Goal: Information Seeking & Learning: Learn about a topic

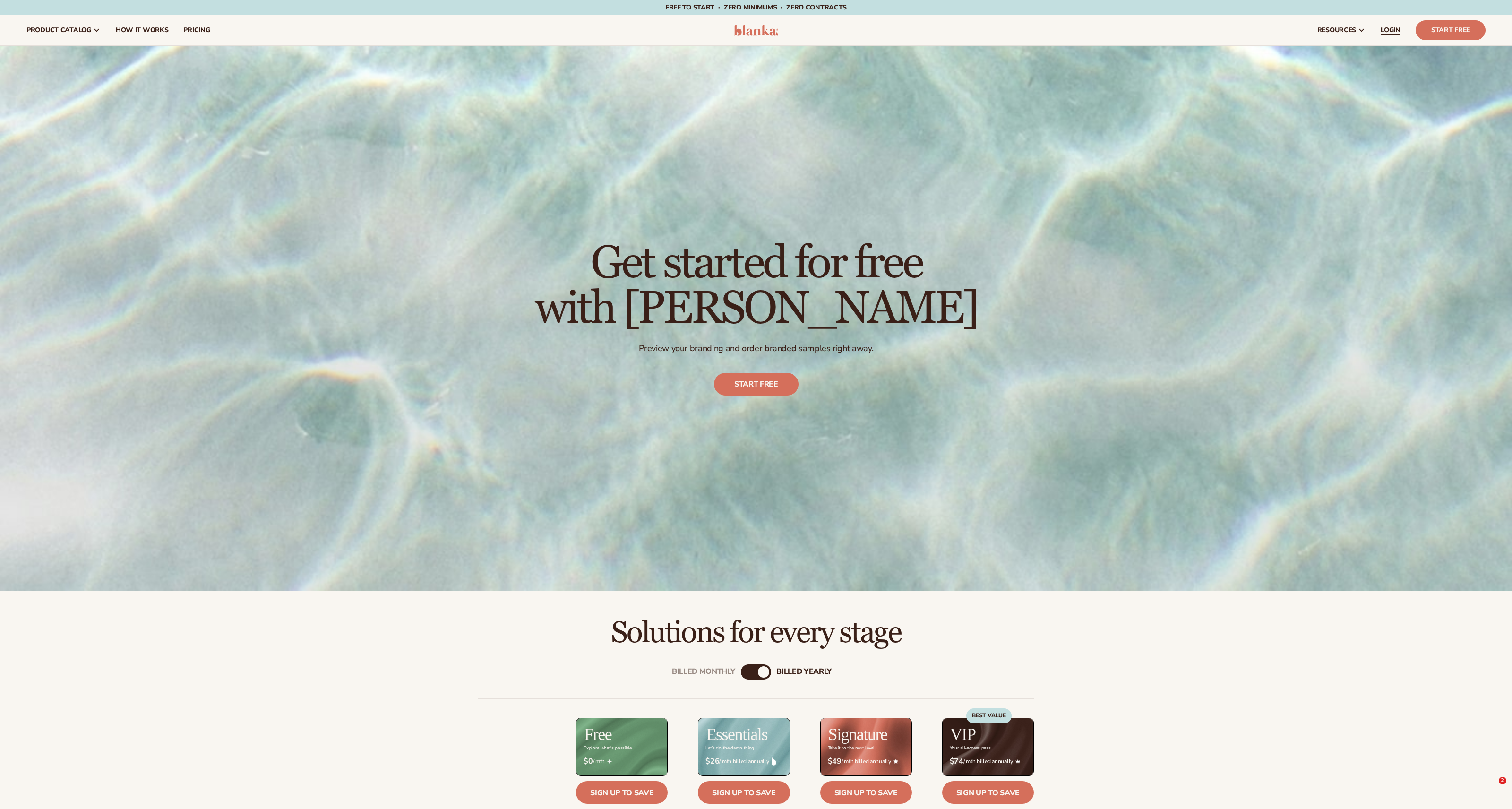
click at [1399, 30] on span "LOGIN" at bounding box center [1391, 31] width 20 height 8
click at [184, 29] on span "pricing" at bounding box center [197, 31] width 27 height 8
click at [1395, 31] on span "LOGIN" at bounding box center [1391, 31] width 20 height 8
